Goal: Transaction & Acquisition: Purchase product/service

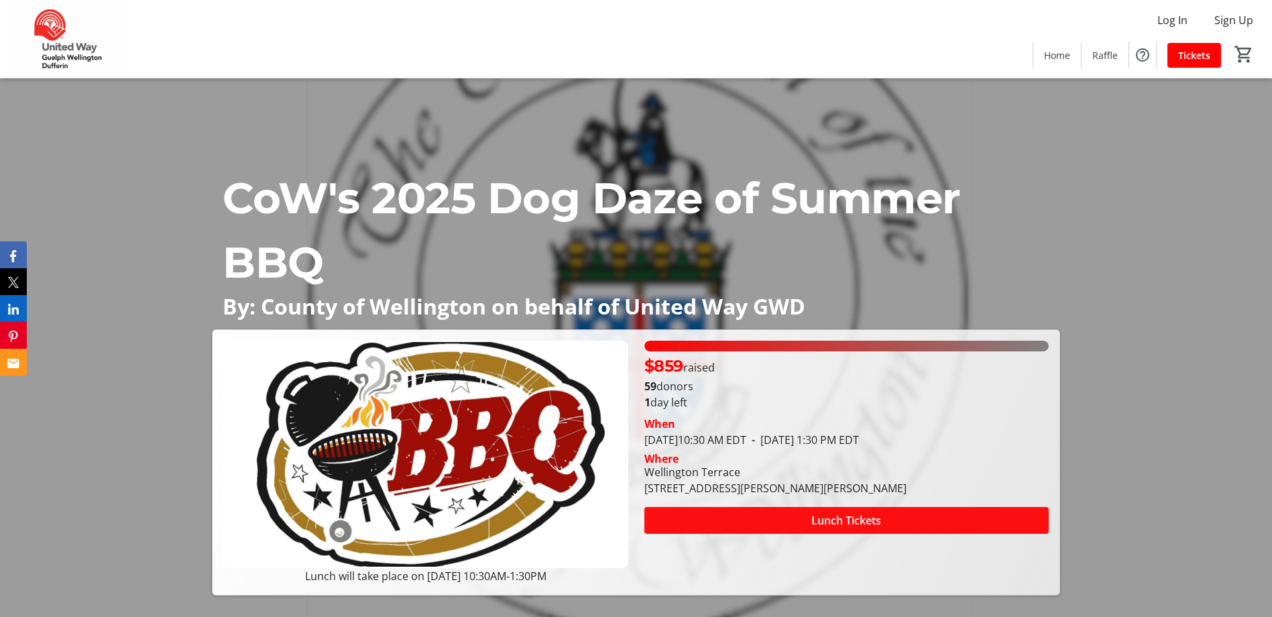
click at [753, 524] on span at bounding box center [846, 520] width 404 height 32
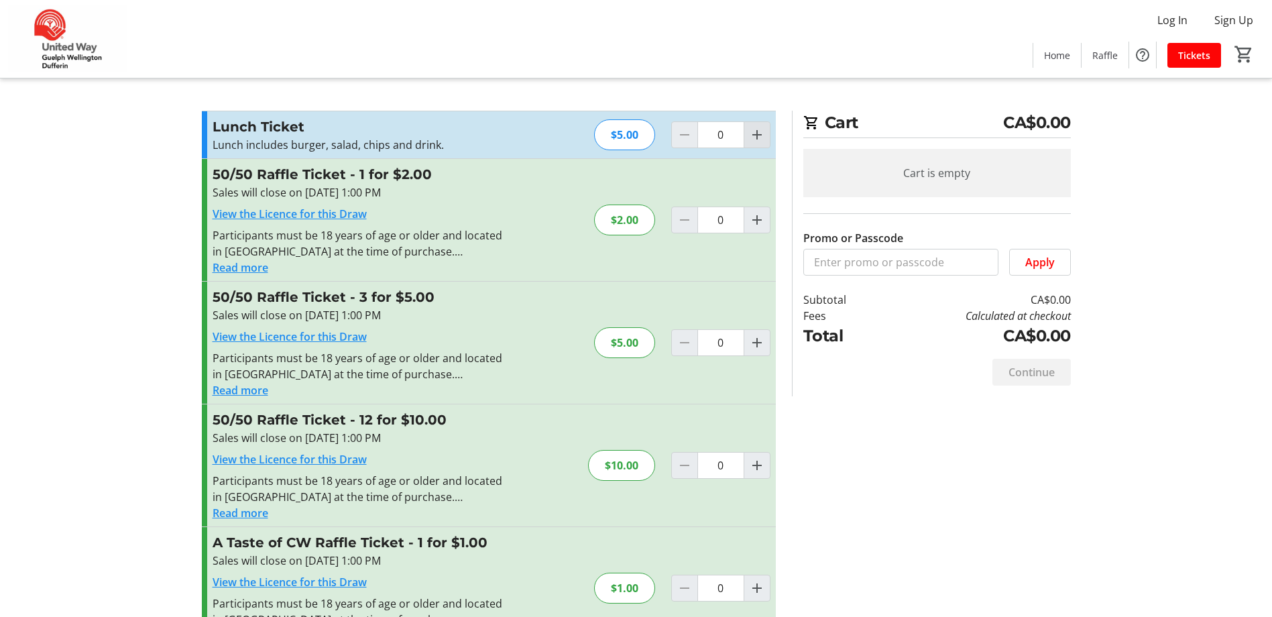
click at [768, 128] on span "Increment by one" at bounding box center [756, 134] width 25 height 25
type input "1"
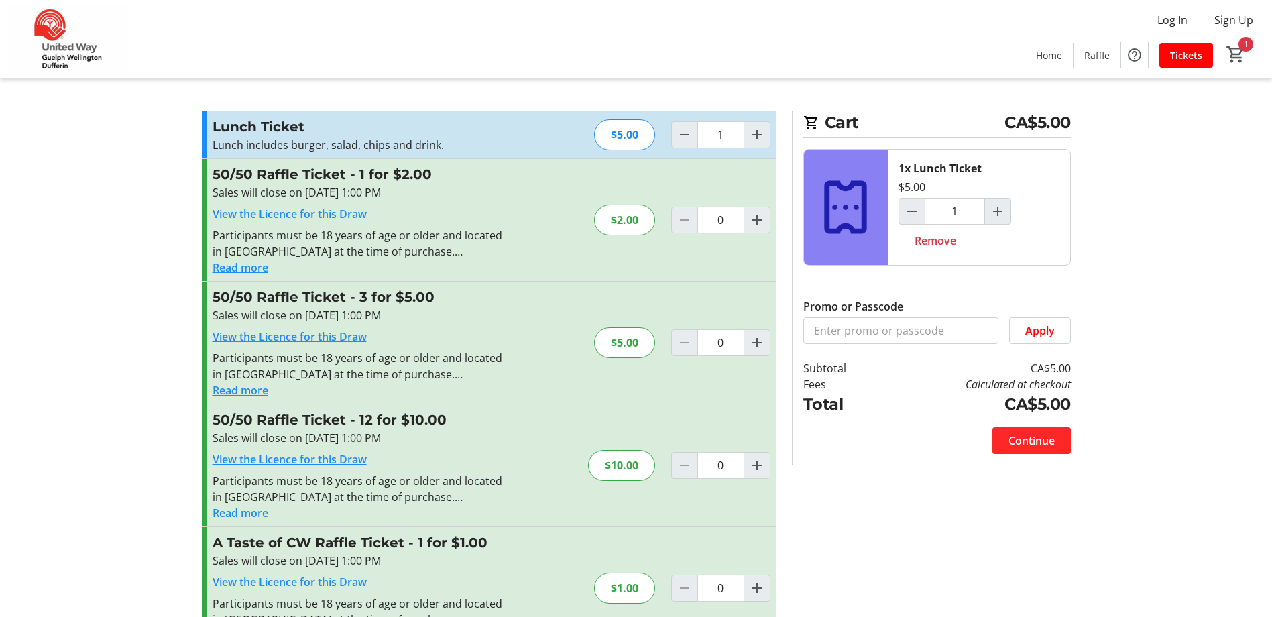
click at [1009, 443] on span "Continue" at bounding box center [1032, 441] width 46 height 16
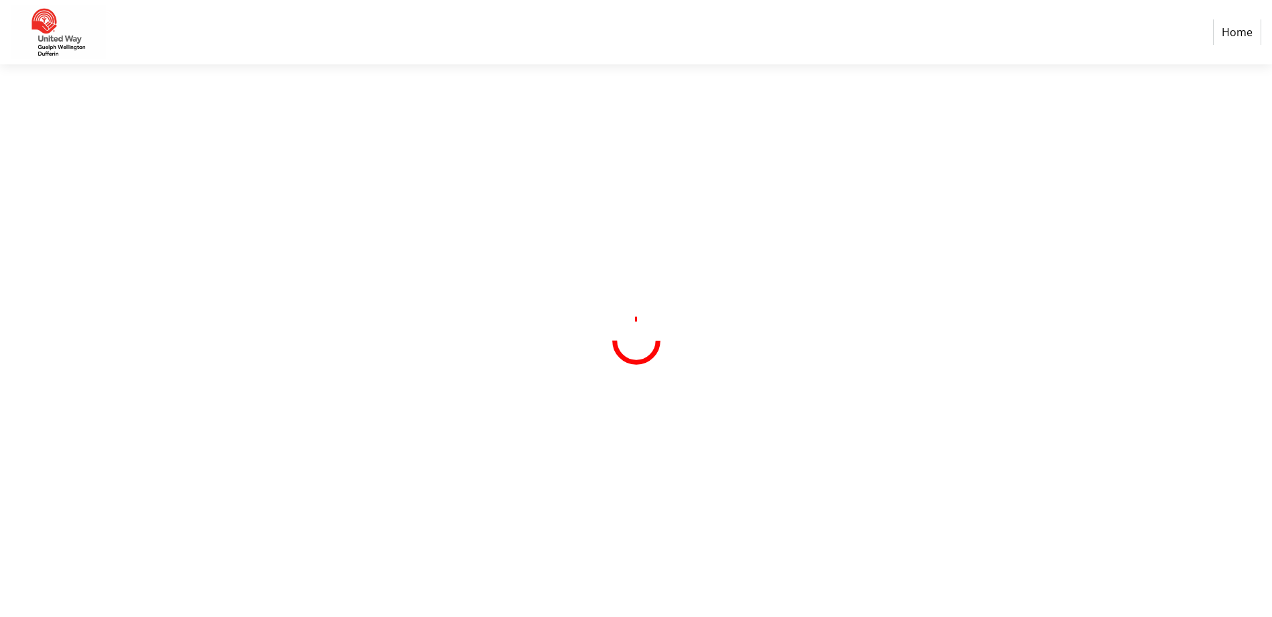
select select "CA"
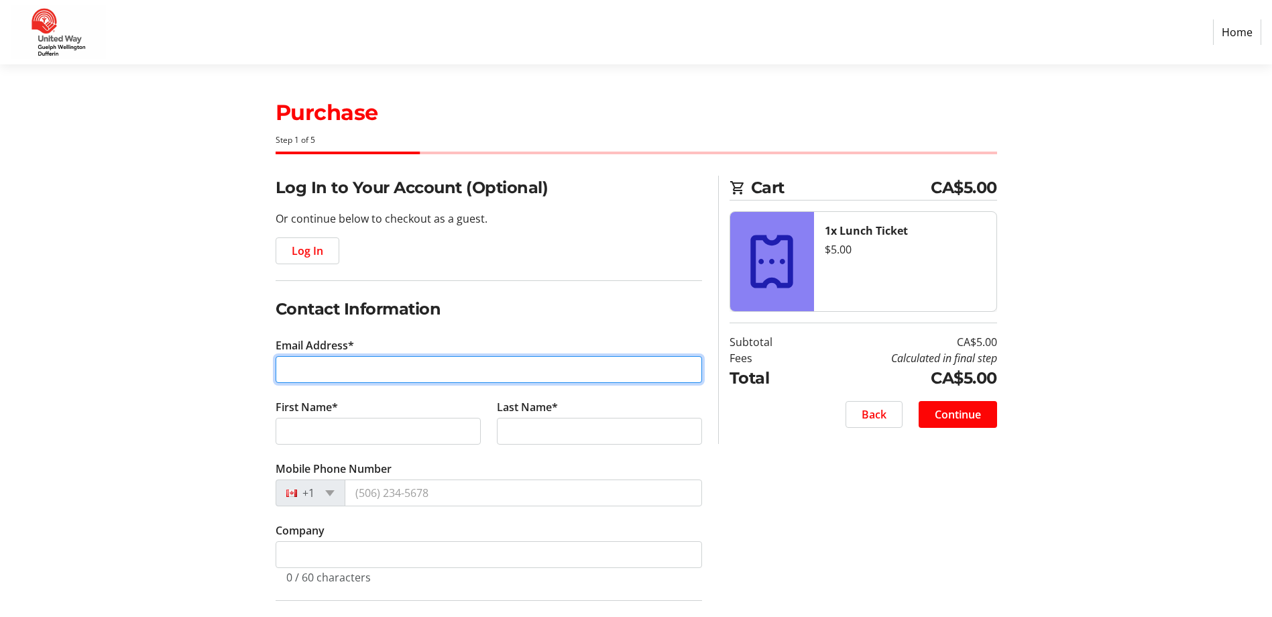
click at [308, 375] on input "Email Address*" at bounding box center [489, 369] width 426 height 27
type input "[EMAIL_ADDRESS][DOMAIN_NAME]"
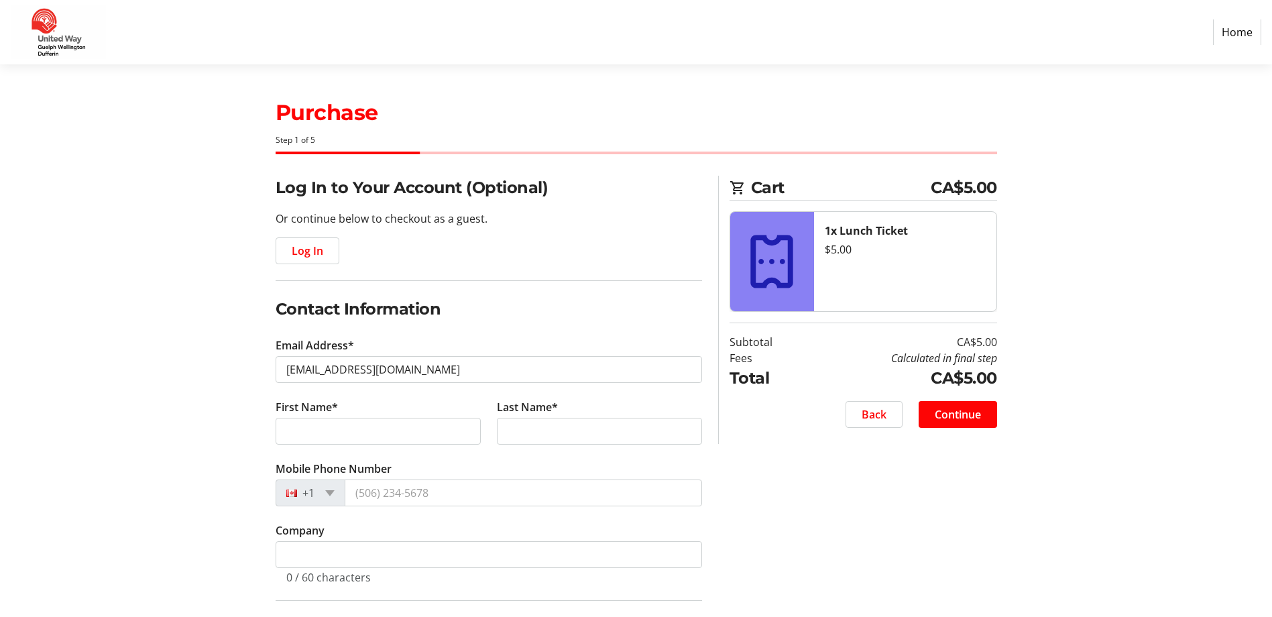
type input "Lauren"
type input "[PERSON_NAME]"
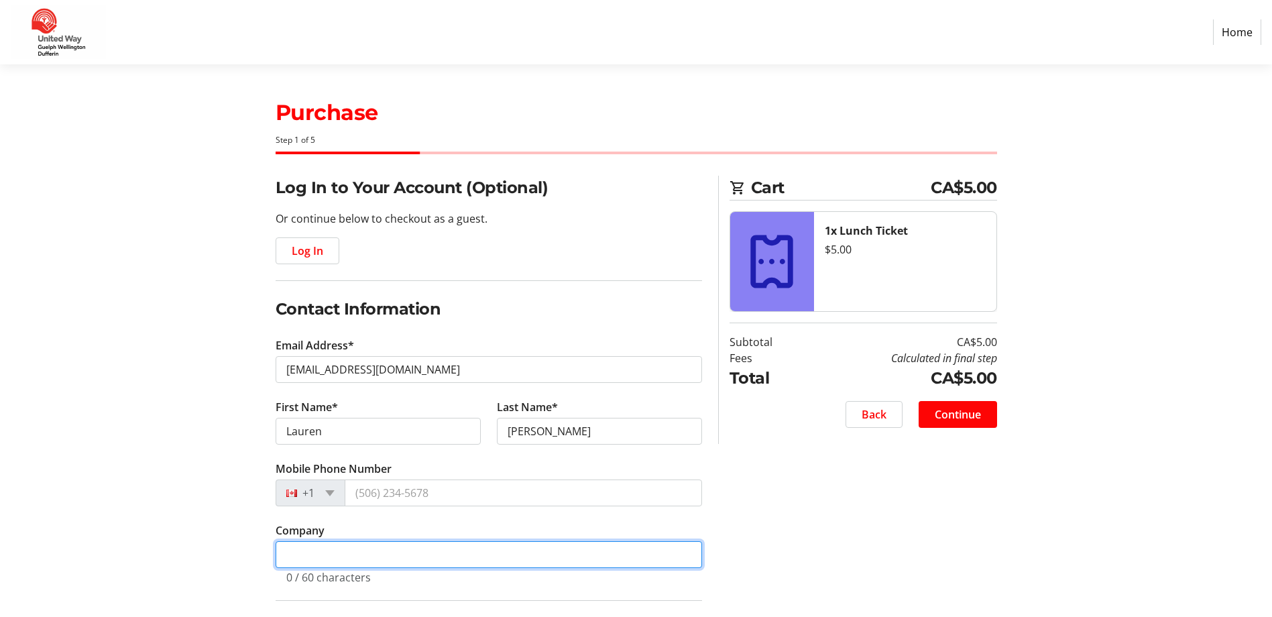
type input "Wellington County- Engineering Services"
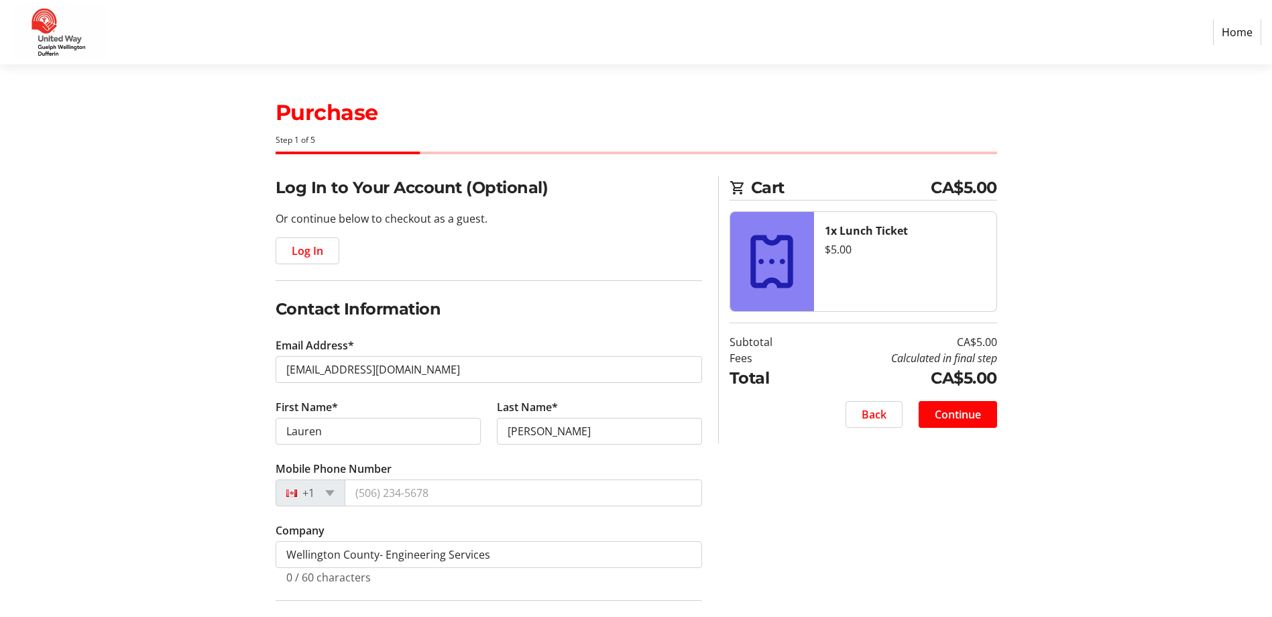
type input "[STREET_ADDRESS][PERSON_NAME]"
type input "Guelph"
select select "ON"
type input "N1E 0A2"
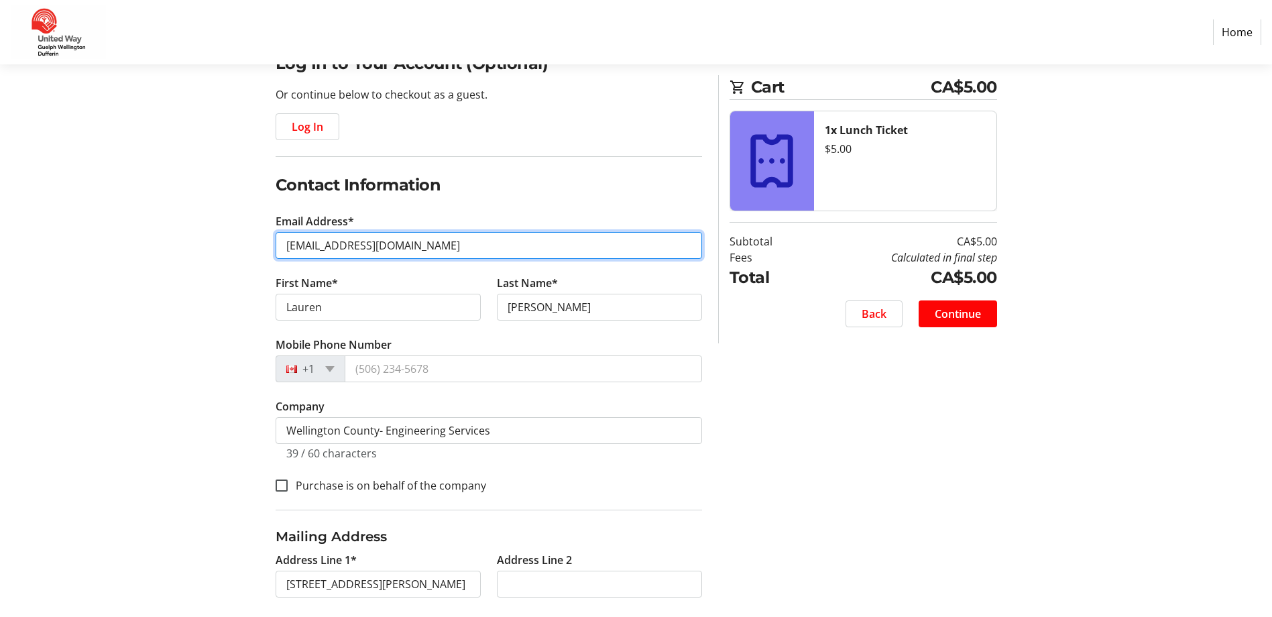
scroll to position [134, 0]
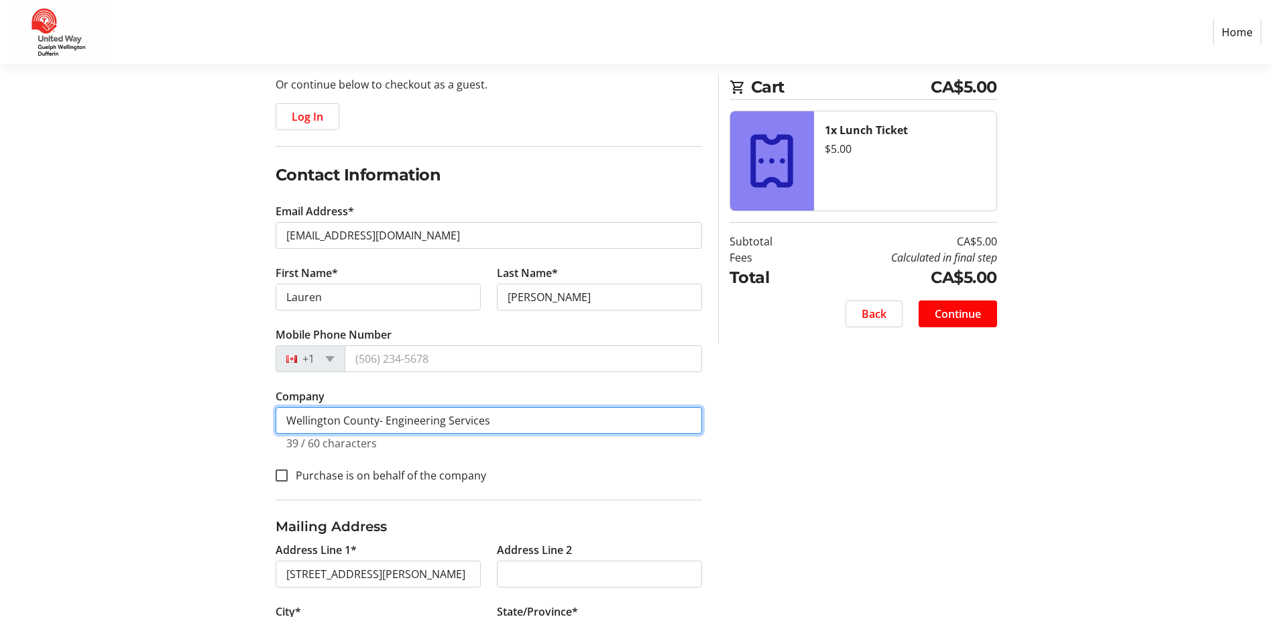
click at [526, 422] on input "Wellington County- Engineering Services" at bounding box center [489, 420] width 426 height 27
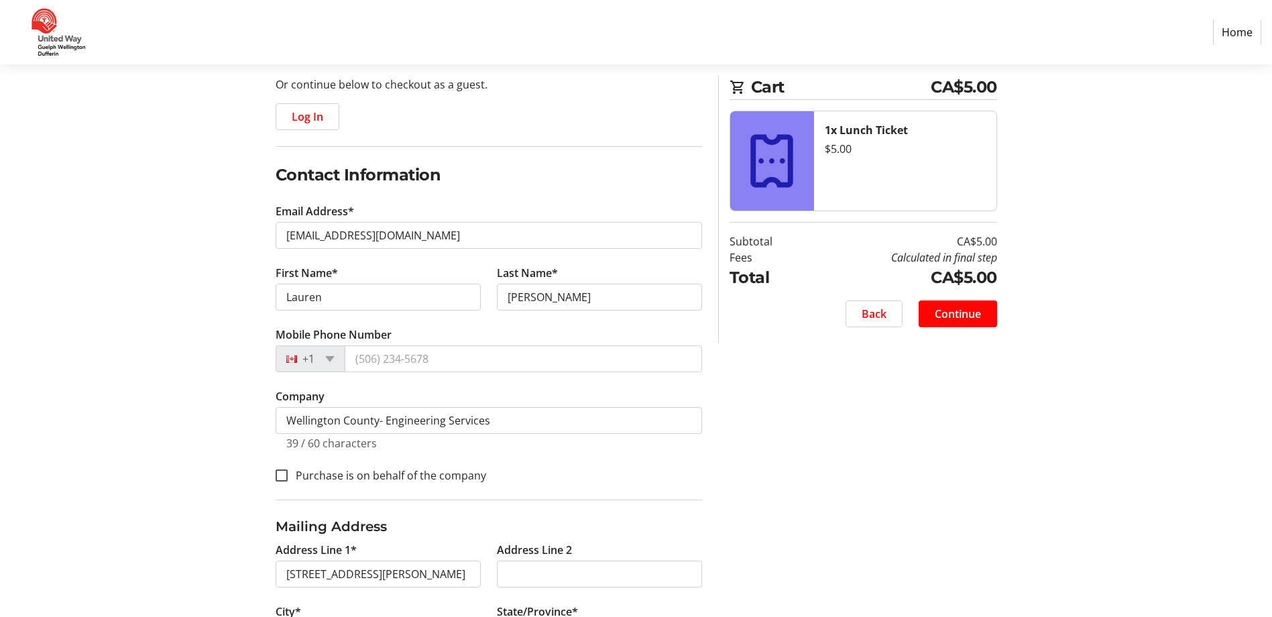
click at [590, 467] on div "Purchase is on behalf of the company" at bounding box center [489, 474] width 426 height 17
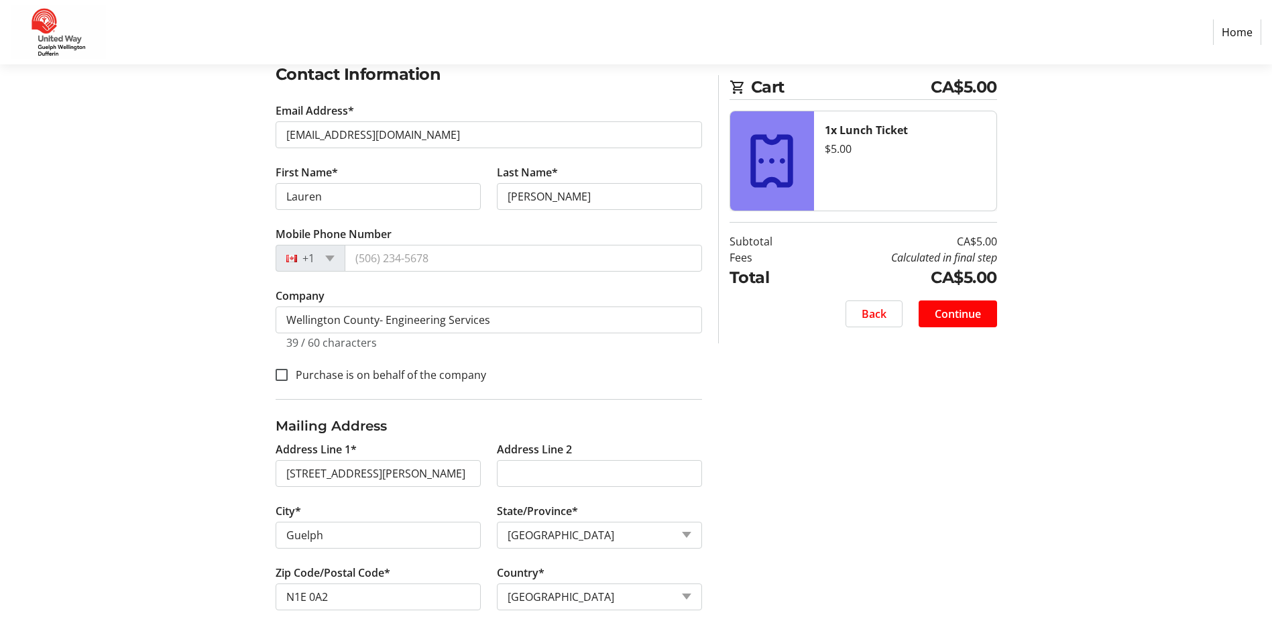
scroll to position [260, 0]
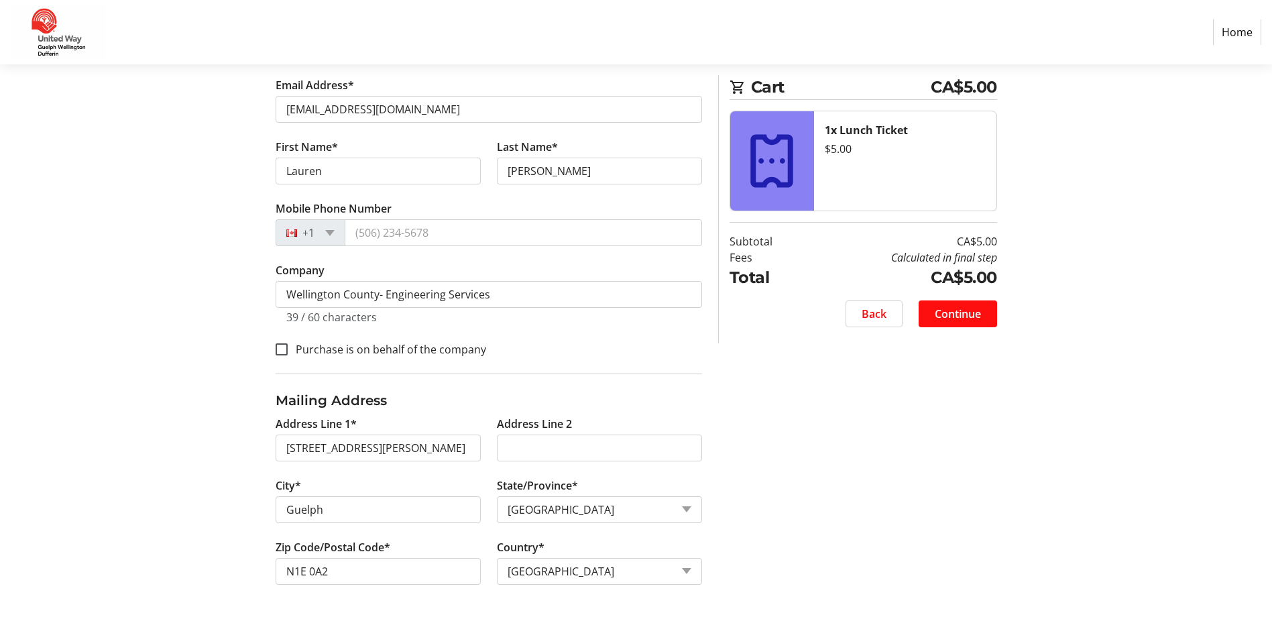
click at [937, 317] on span "Continue" at bounding box center [958, 314] width 46 height 16
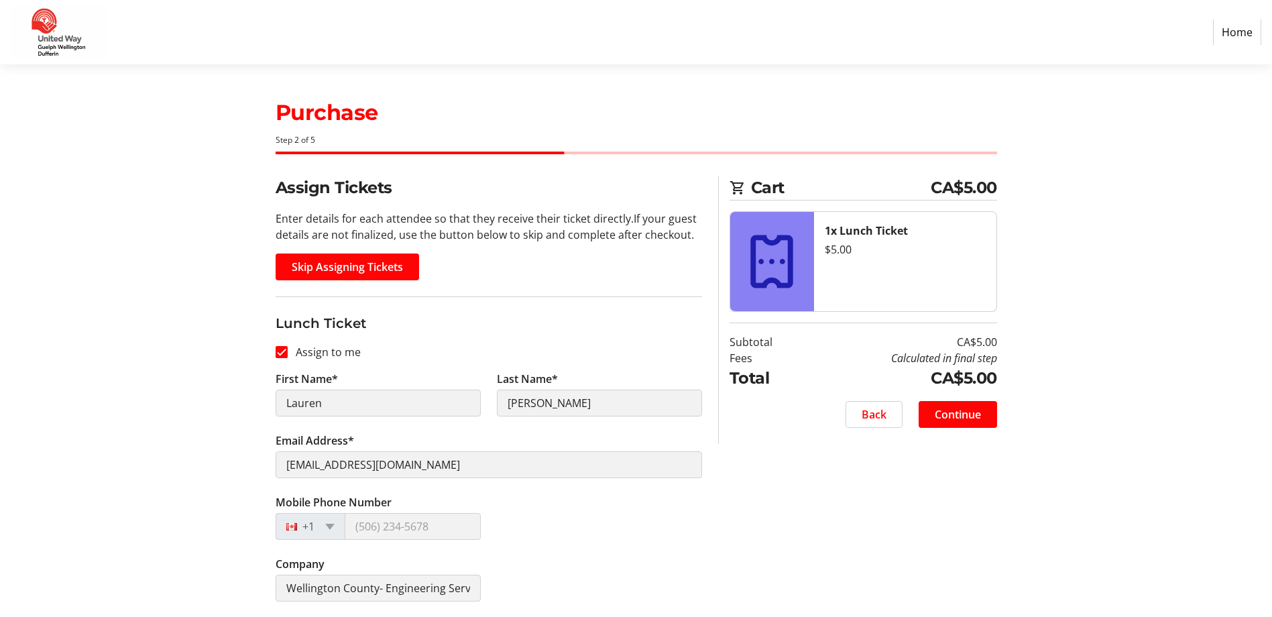
scroll to position [1, 0]
click at [967, 417] on span "Continue" at bounding box center [958, 414] width 46 height 16
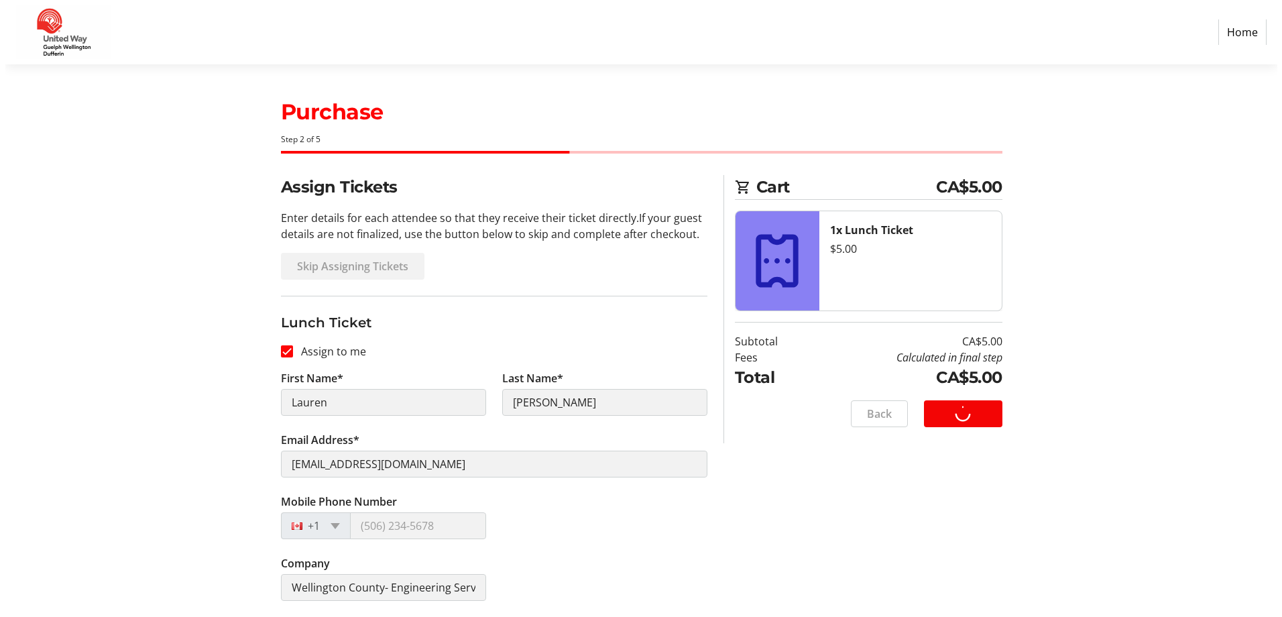
scroll to position [0, 0]
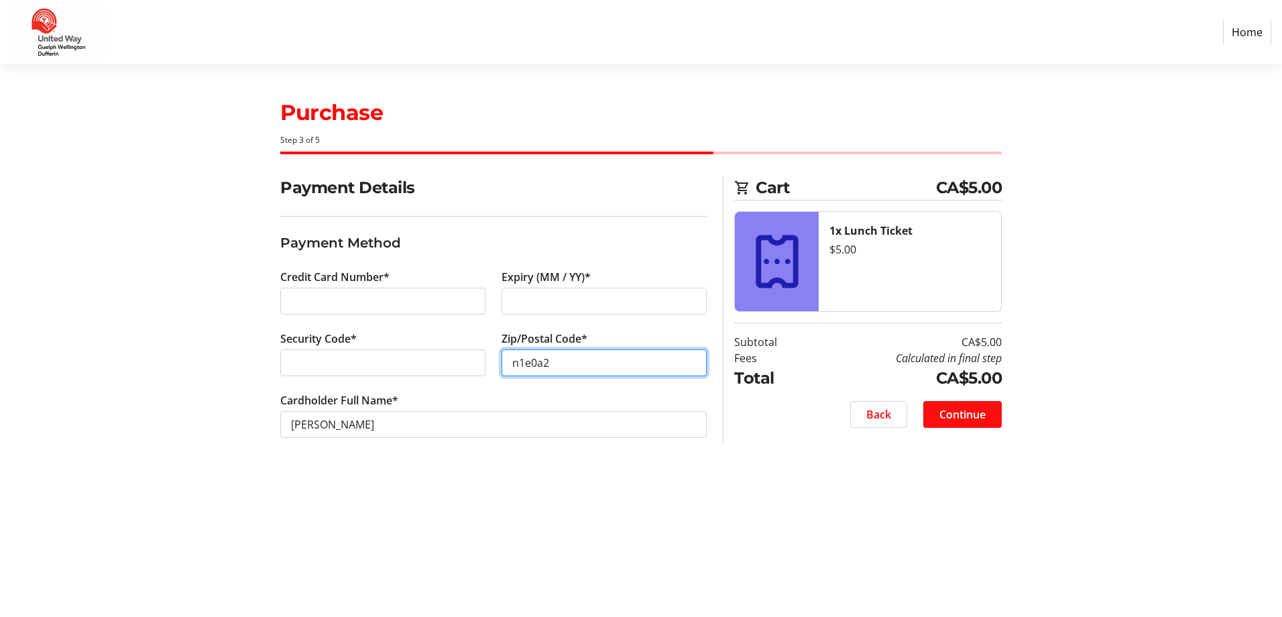
type input "n1e0a2"
click at [968, 428] on span at bounding box center [962, 414] width 78 height 32
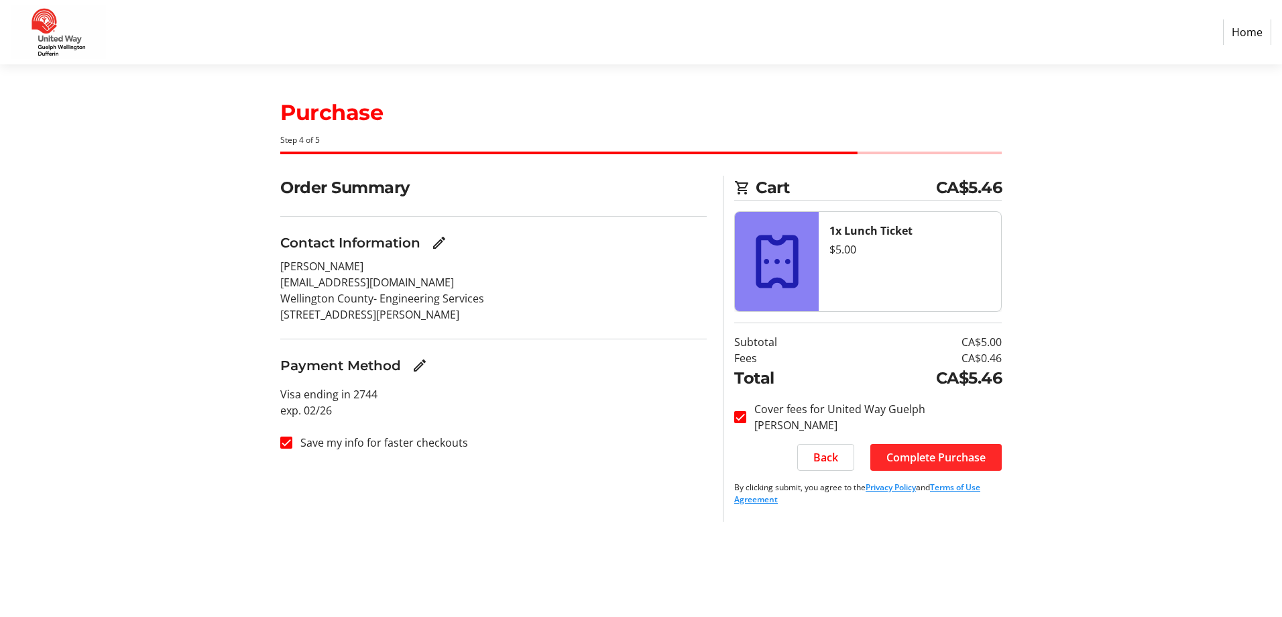
click at [952, 451] on span "Complete Purchase" at bounding box center [936, 457] width 99 height 16
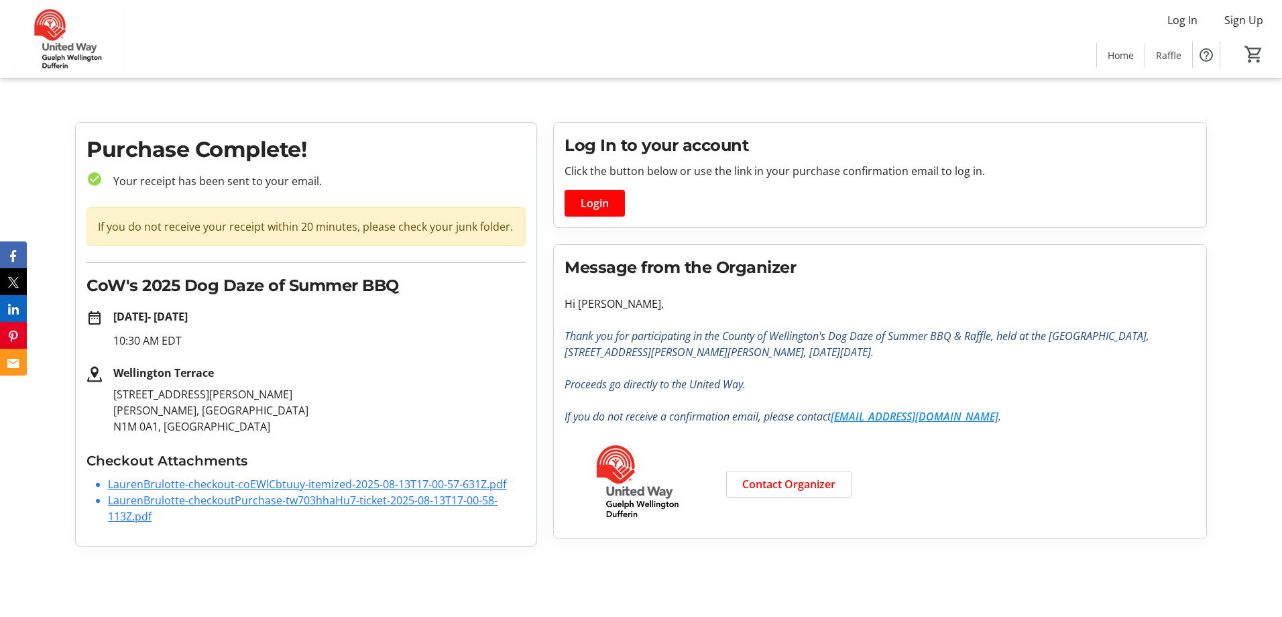
click at [282, 500] on link "LaurenBrulotte-checkoutPurchase-tw703hhaHu7-ticket-2025-08-13T17-00-58-113Z.pdf" at bounding box center [303, 508] width 390 height 31
